Goal: Information Seeking & Learning: Check status

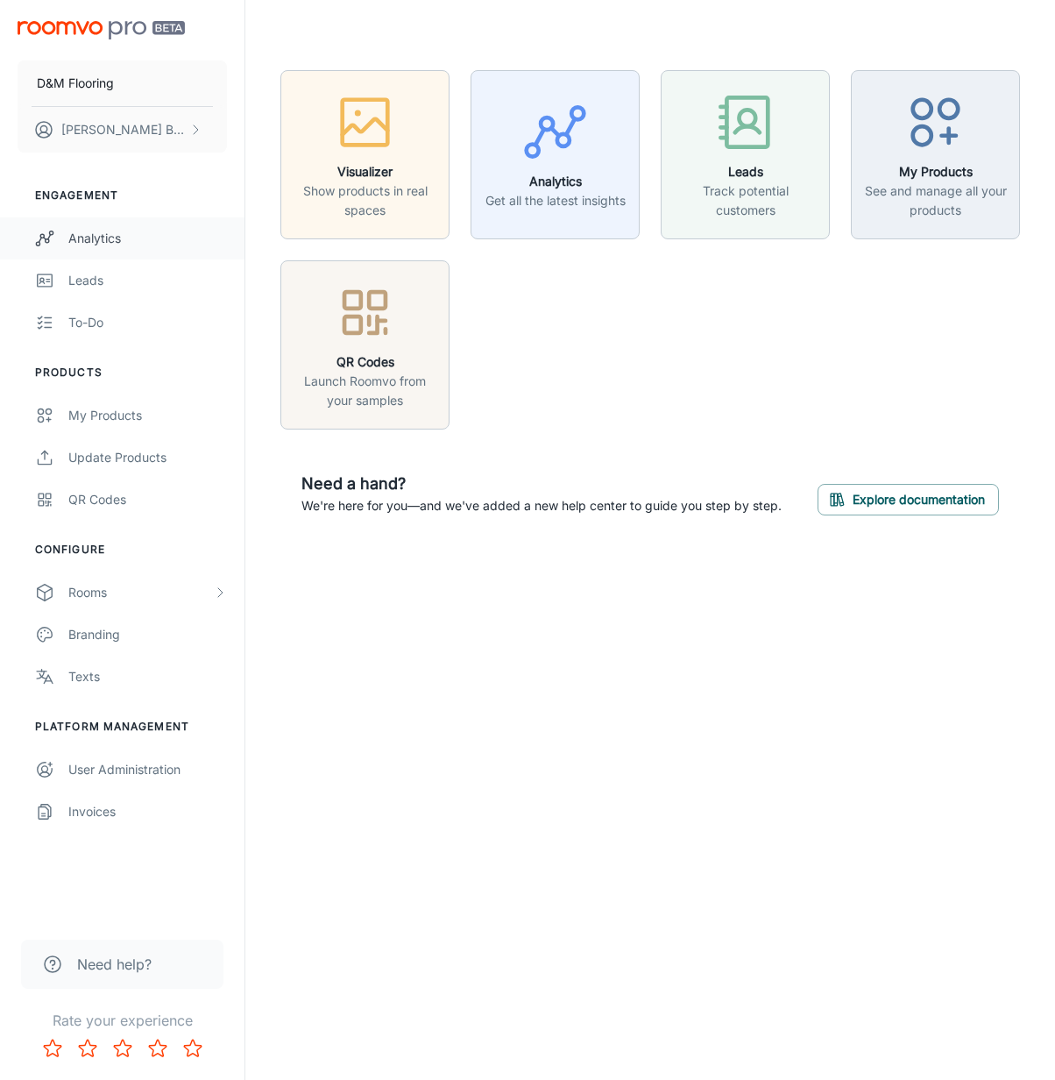
click at [152, 232] on div "Analytics" at bounding box center [147, 238] width 159 height 19
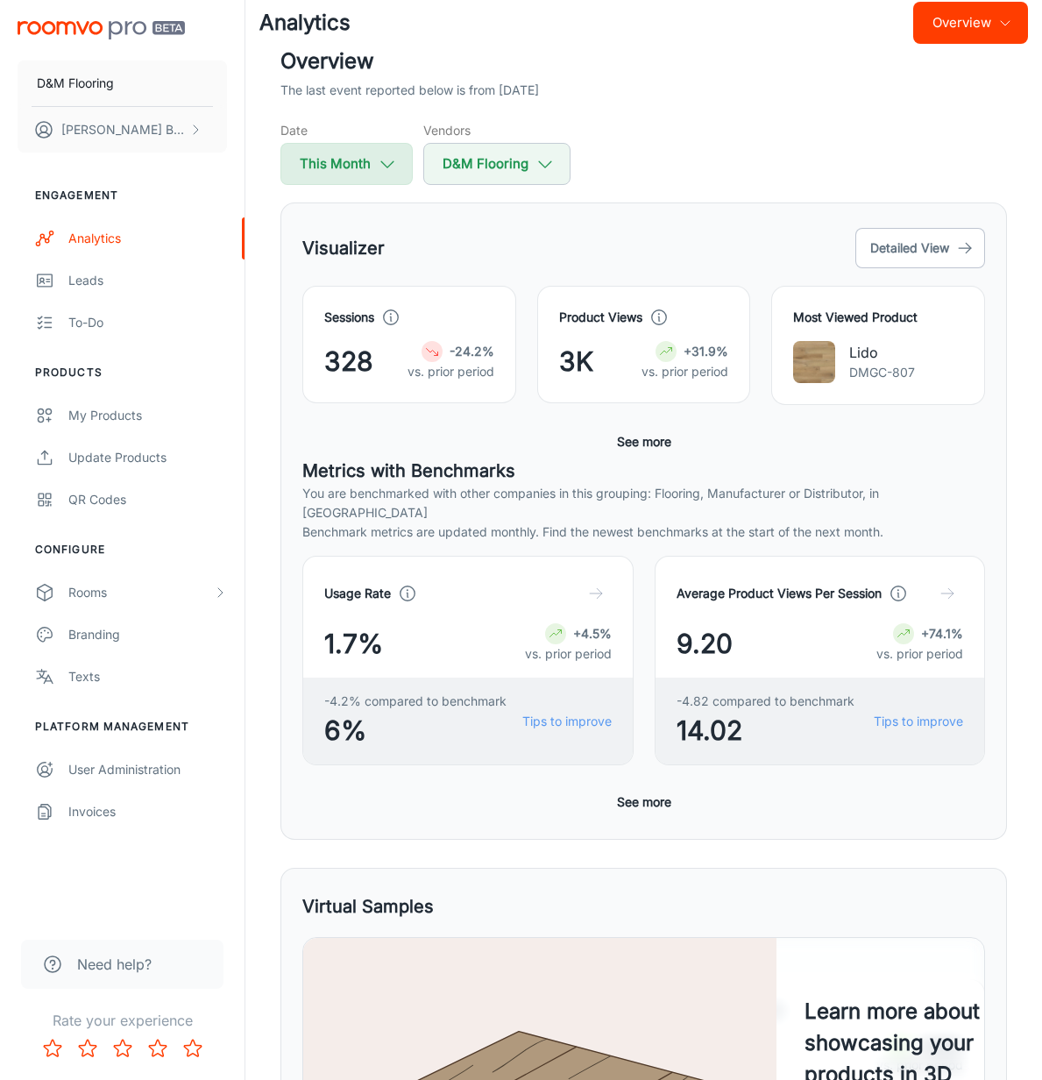
click at [339, 185] on button "This Month" at bounding box center [347, 164] width 132 height 42
select select "7"
select select "2025"
select select "7"
select select "2025"
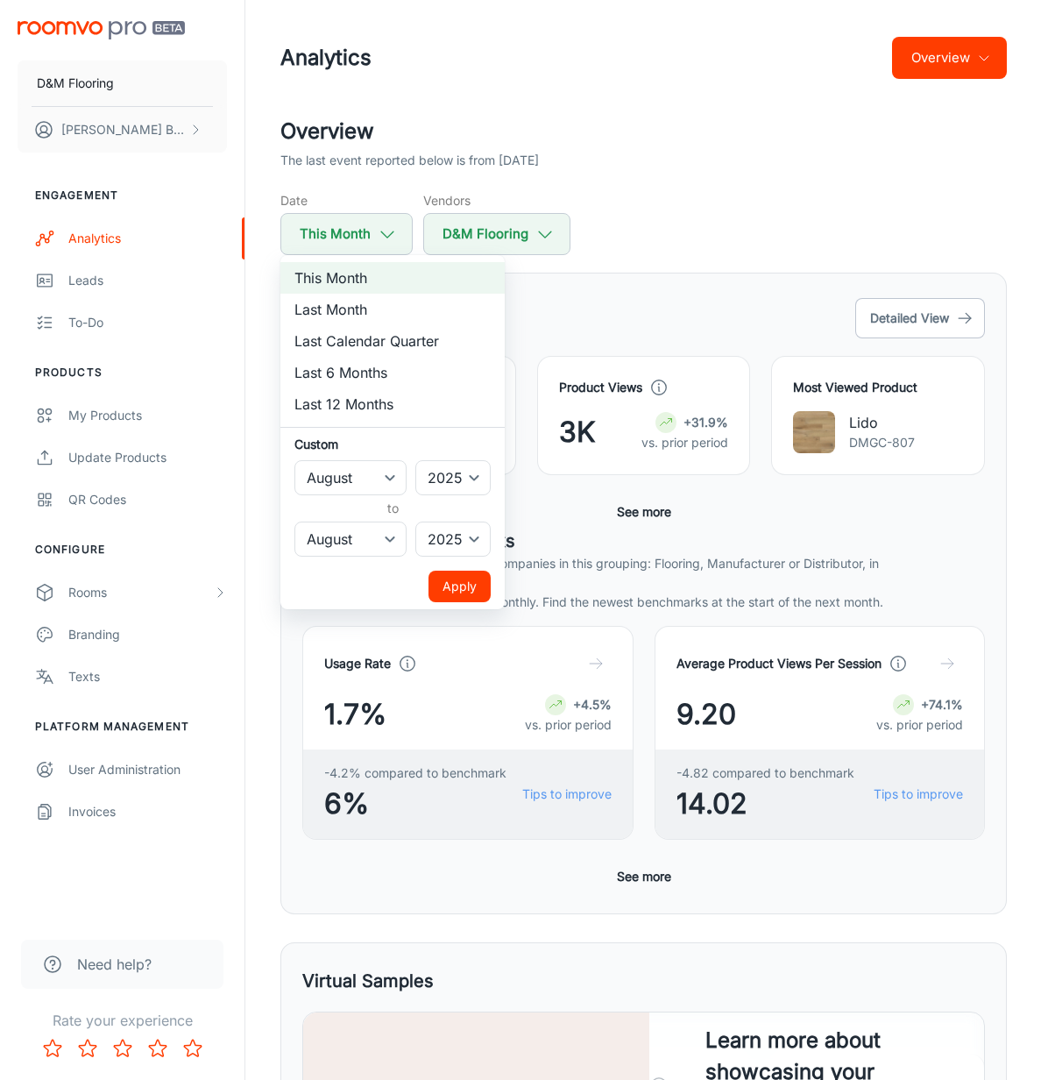
click at [351, 313] on li "Last Month" at bounding box center [393, 310] width 224 height 32
select select "6"
click at [461, 589] on button "Apply" at bounding box center [460, 587] width 62 height 32
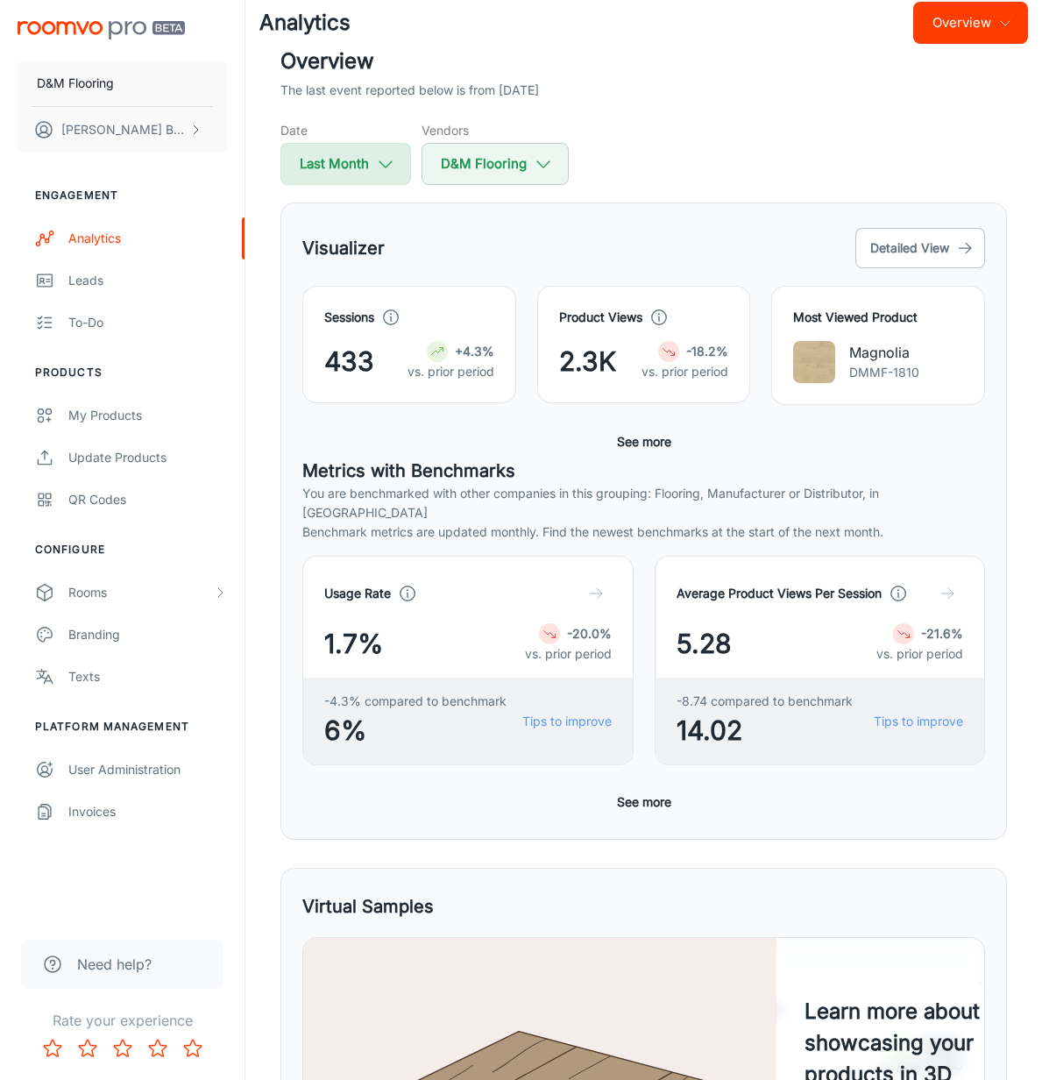
click at [377, 174] on icon "button" at bounding box center [385, 163] width 19 height 19
select select "6"
select select "2025"
select select "6"
select select "2025"
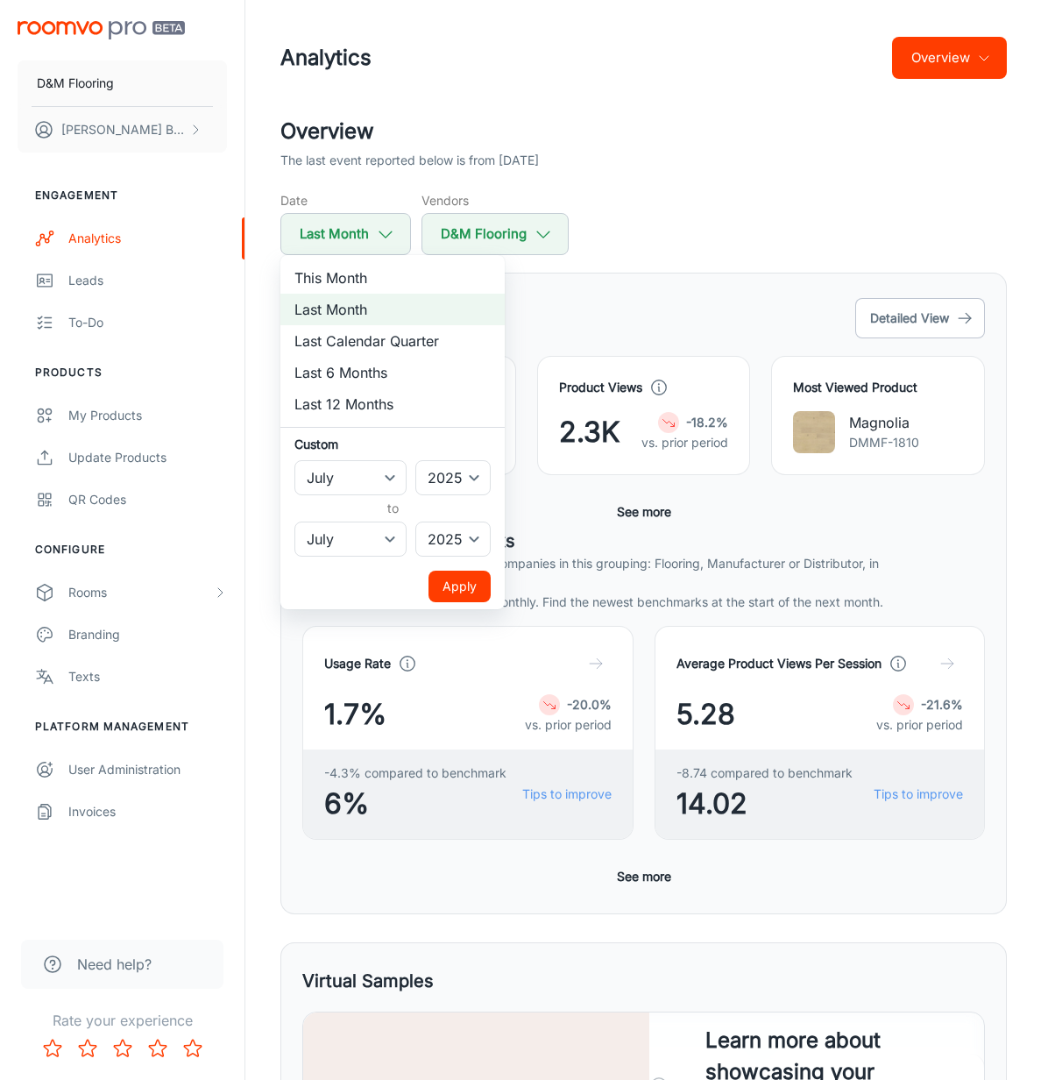
click at [368, 283] on li "This Month" at bounding box center [393, 278] width 224 height 32
select select "7"
click at [464, 573] on button "Apply" at bounding box center [460, 587] width 62 height 32
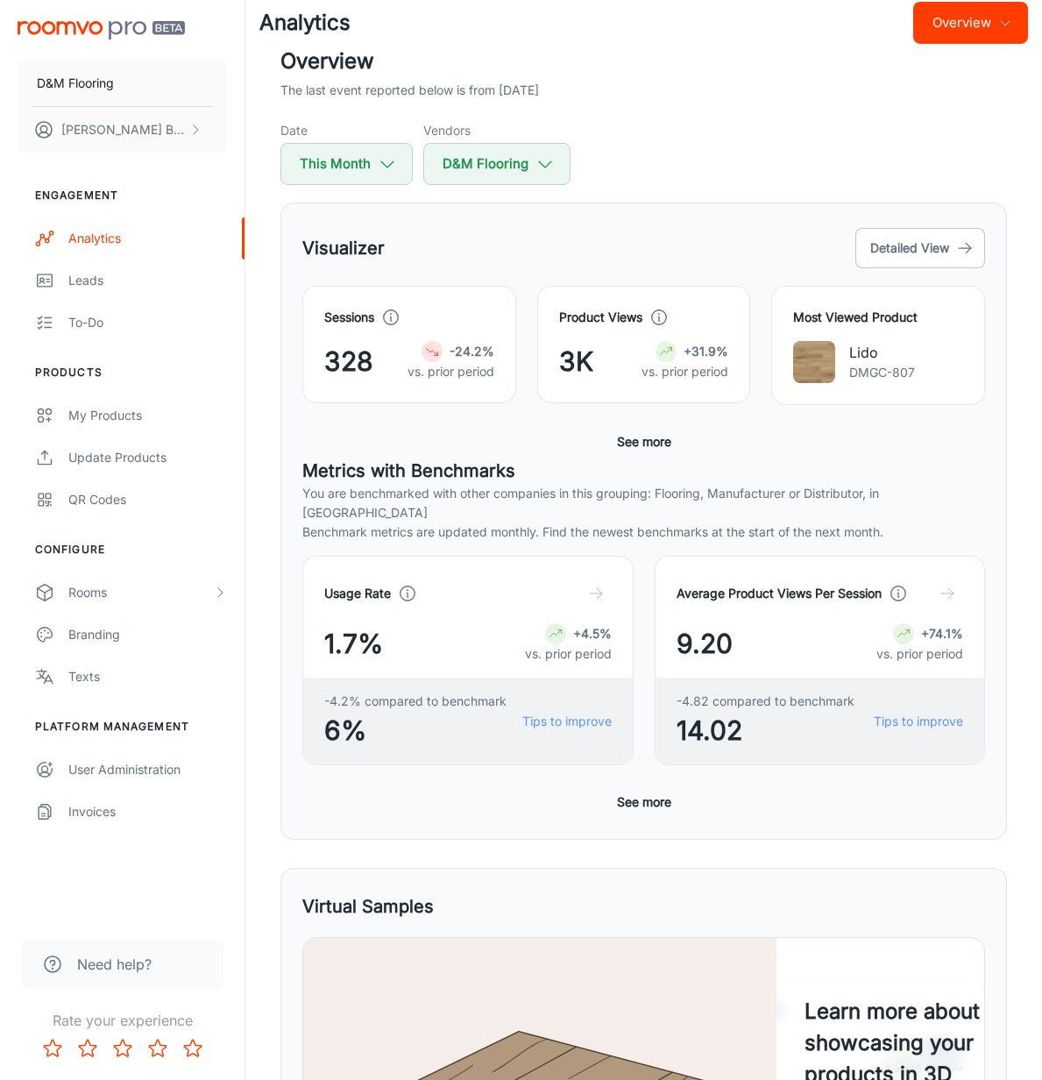
click at [457, 272] on div "Visualizer Detailed View" at bounding box center [643, 247] width 683 height 47
